Goal: Check status: Check status

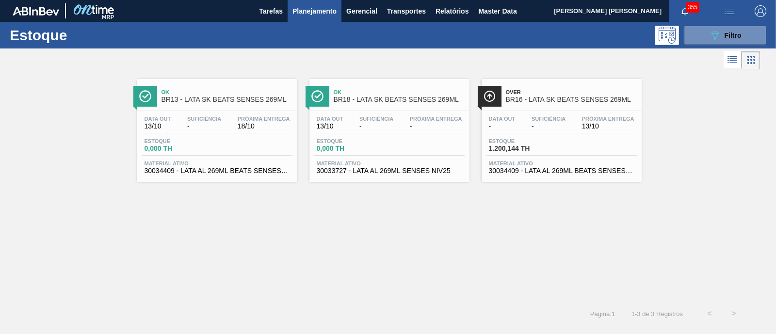
click at [717, 28] on button "089F7B8B-B2A5-4AFE-B5C0-19BA573D28AC Filtro" at bounding box center [725, 35] width 82 height 19
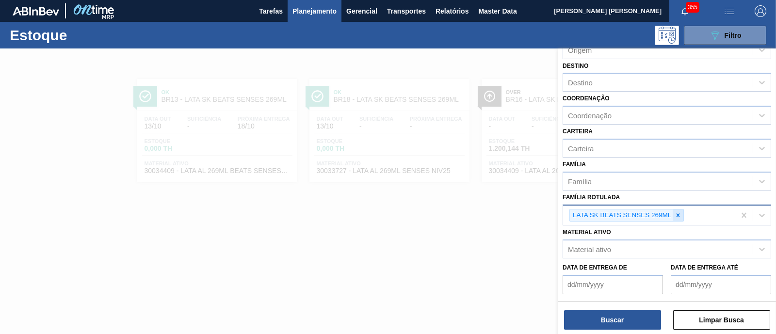
click at [679, 213] on icon at bounding box center [677, 215] width 7 height 7
click at [679, 213] on div "LATA SK BEATS SENSES 269ML" at bounding box center [649, 216] width 172 height 20
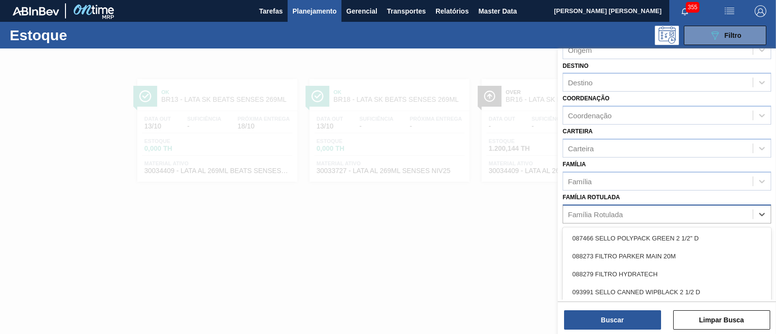
paste Rotulada "30034752"
type Rotulada "30034752"
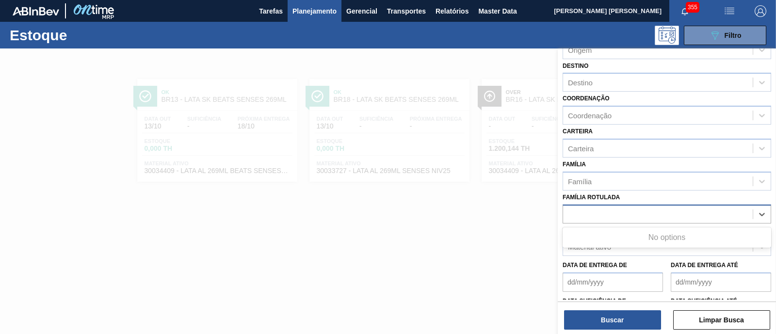
click at [679, 213] on div "30034752" at bounding box center [658, 214] width 190 height 14
click at [662, 240] on div "Material ativo" at bounding box center [658, 247] width 190 height 14
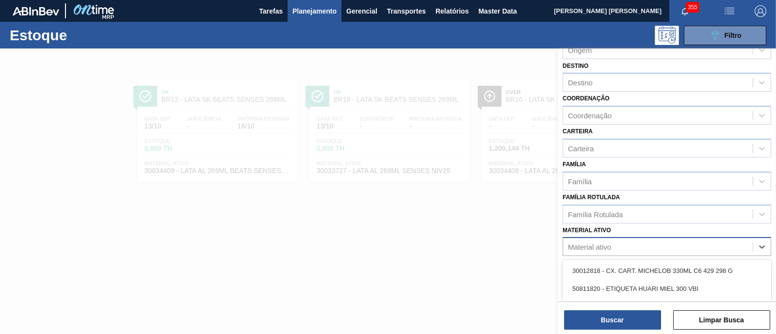
paste ativo "30034752"
type ativo "30034752"
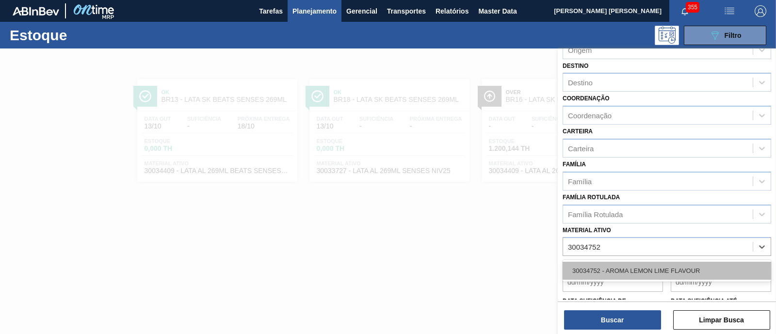
click at [665, 262] on div "30034752 - AROMA LEMON LIME FLAVOUR" at bounding box center [666, 271] width 208 height 18
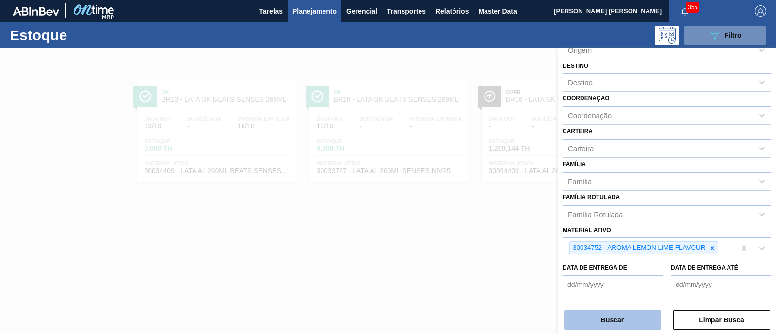
click at [623, 320] on button "Buscar" at bounding box center [612, 319] width 97 height 19
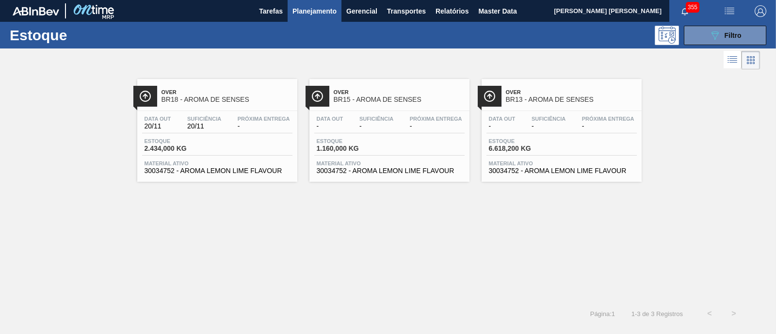
click at [536, 250] on div "Over BR18 - AROMA DE SENSES Data out 20/11 Suficiência 20/11 Próxima Entrega - …" at bounding box center [388, 187] width 776 height 230
click at [719, 33] on icon "089F7B8B-B2A5-4AFE-B5C0-19BA573D28AC" at bounding box center [715, 36] width 12 height 12
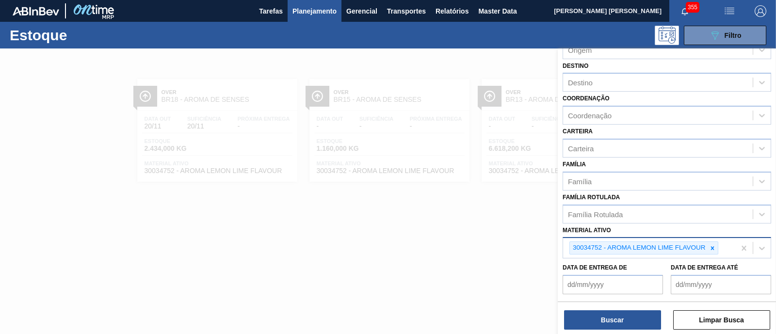
click at [714, 247] on icon at bounding box center [712, 248] width 7 height 7
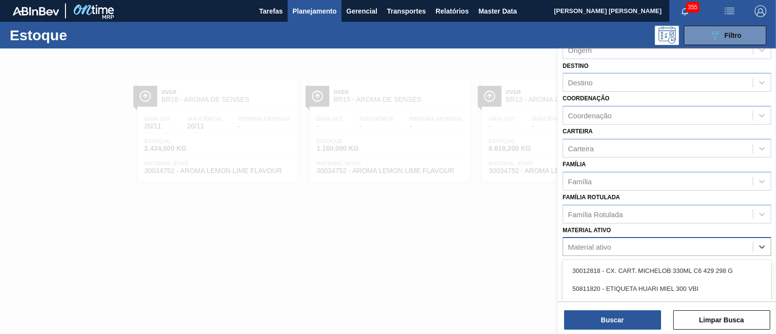
click at [714, 247] on div "Material ativo" at bounding box center [658, 247] width 190 height 14
paste ativo "CX CARTAO GREEN MIX 269ML LN C6"
type ativo "CX CARTAO GREEN MIX 269ML LN C6"
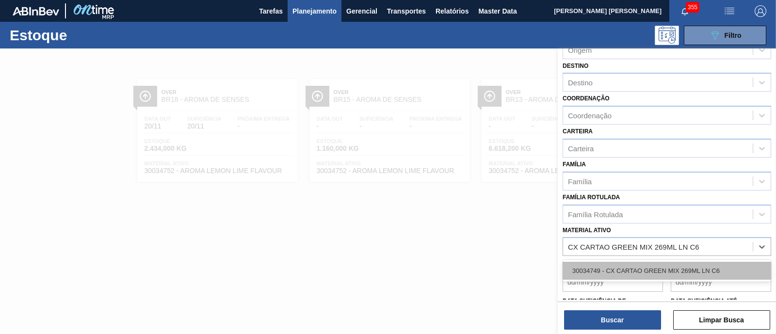
click at [687, 267] on div "30034749 - CX CARTAO GREEN MIX 269ML LN C6" at bounding box center [666, 271] width 208 height 18
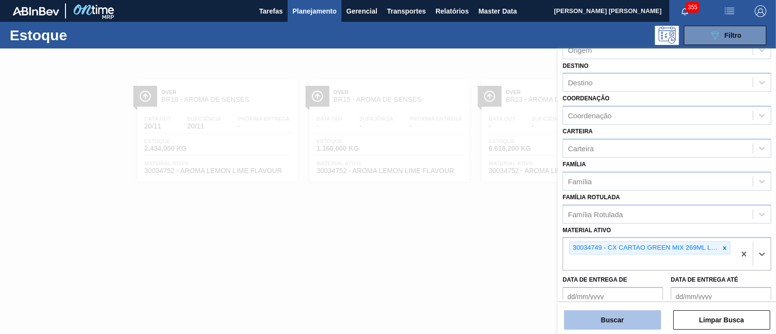
click at [647, 318] on button "Buscar" at bounding box center [612, 319] width 97 height 19
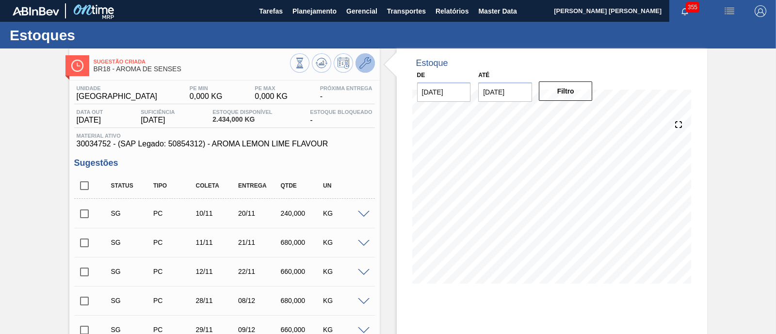
click at [362, 64] on icon at bounding box center [365, 63] width 12 height 12
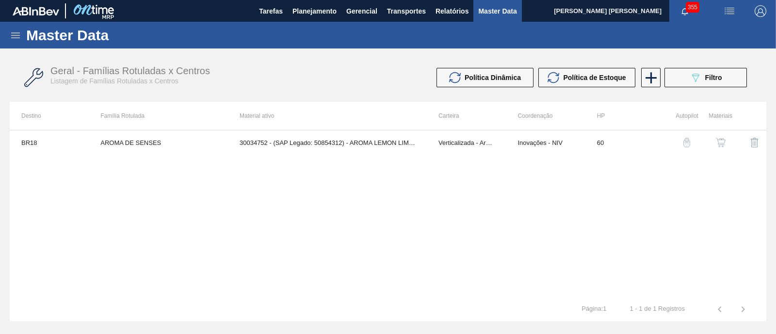
click at [718, 141] on img "button" at bounding box center [721, 143] width 10 height 10
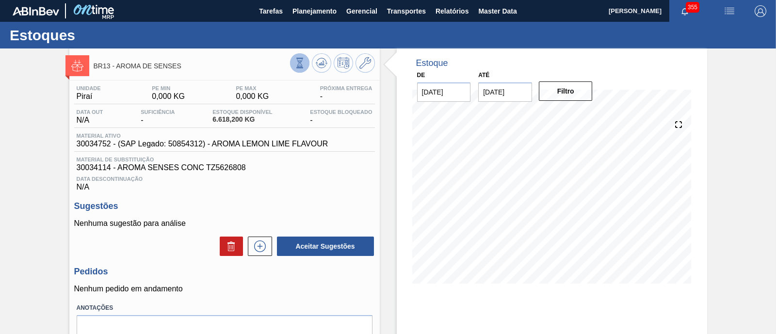
click at [296, 64] on icon at bounding box center [299, 63] width 11 height 11
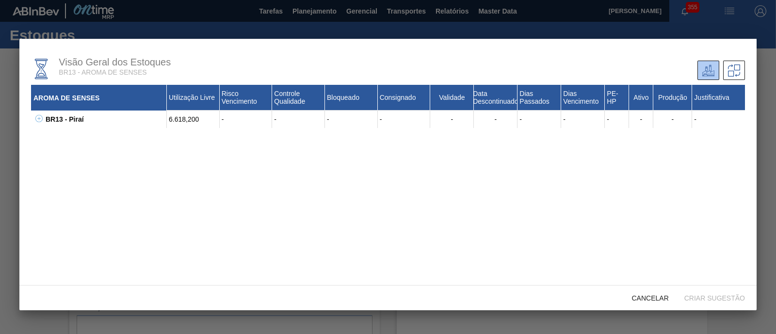
click at [41, 119] on icon at bounding box center [38, 118] width 7 height 7
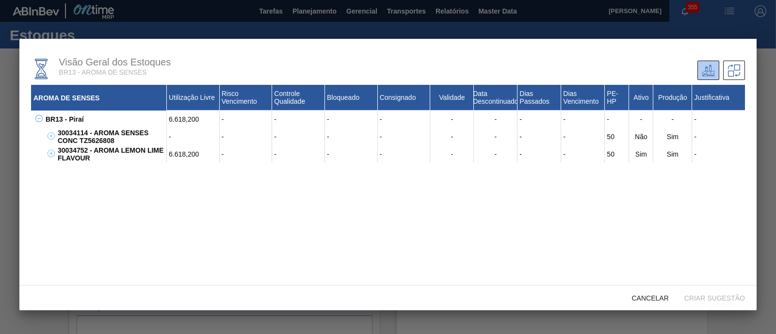
click at [173, 165] on div "AROMA DE SENSES Utilização Livre Risco Vencimento Controle Qualidade Bloqueado …" at bounding box center [388, 202] width 714 height 235
click at [649, 295] on span "Cancelar" at bounding box center [650, 298] width 52 height 8
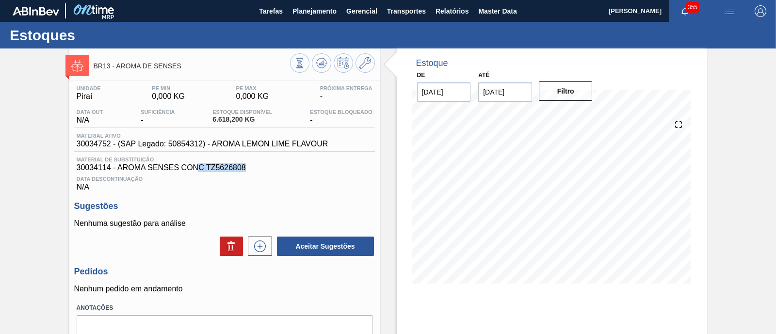
drag, startPoint x: 196, startPoint y: 169, endPoint x: 246, endPoint y: 172, distance: 49.5
click at [246, 172] on span "30034114 - AROMA SENSES CONC TZ5626808" at bounding box center [225, 167] width 296 height 9
click at [252, 171] on span "30034114 - AROMA SENSES CONC TZ5626808" at bounding box center [225, 167] width 296 height 9
